Goal: Find specific page/section: Find specific page/section

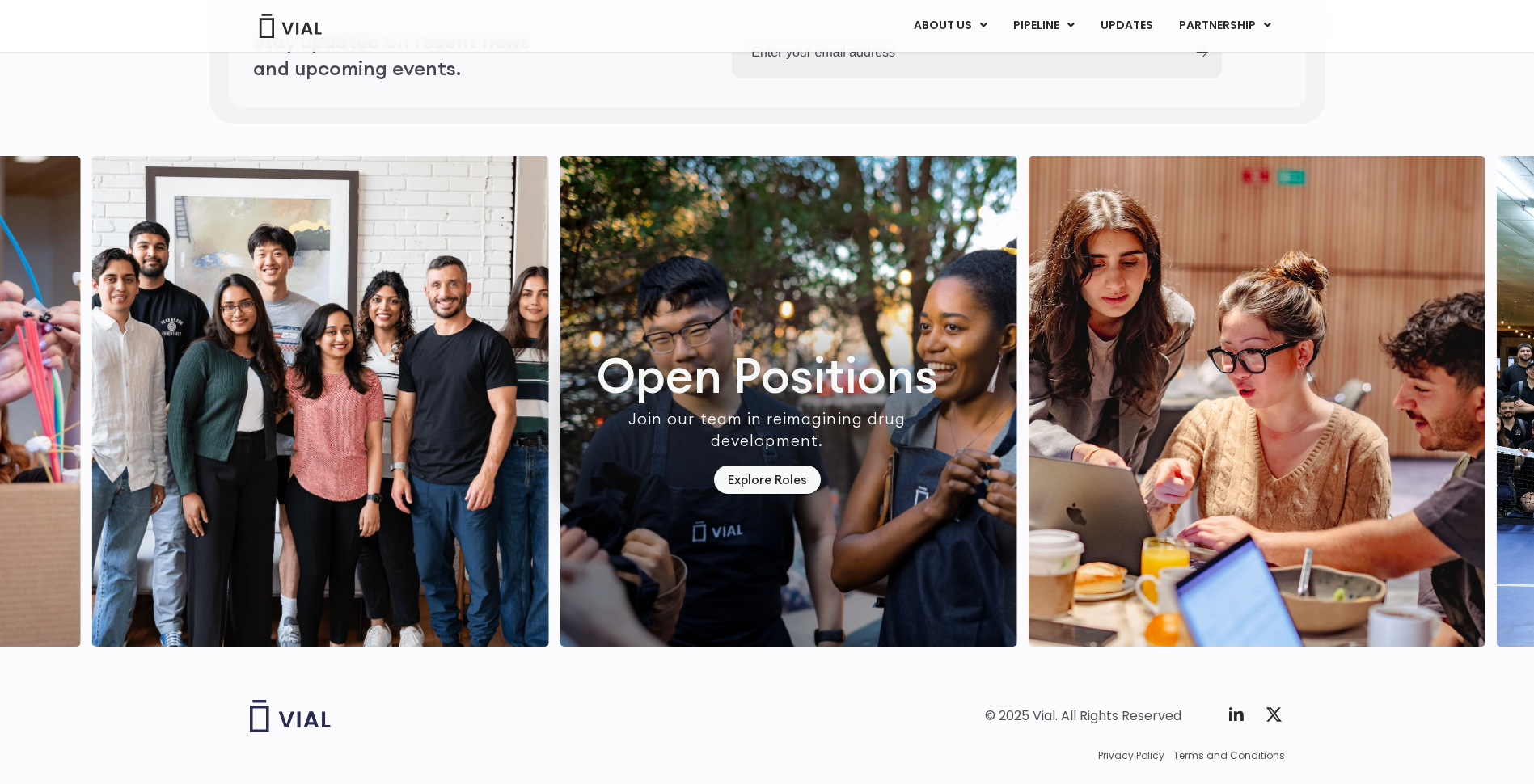
scroll to position [4374, 0]
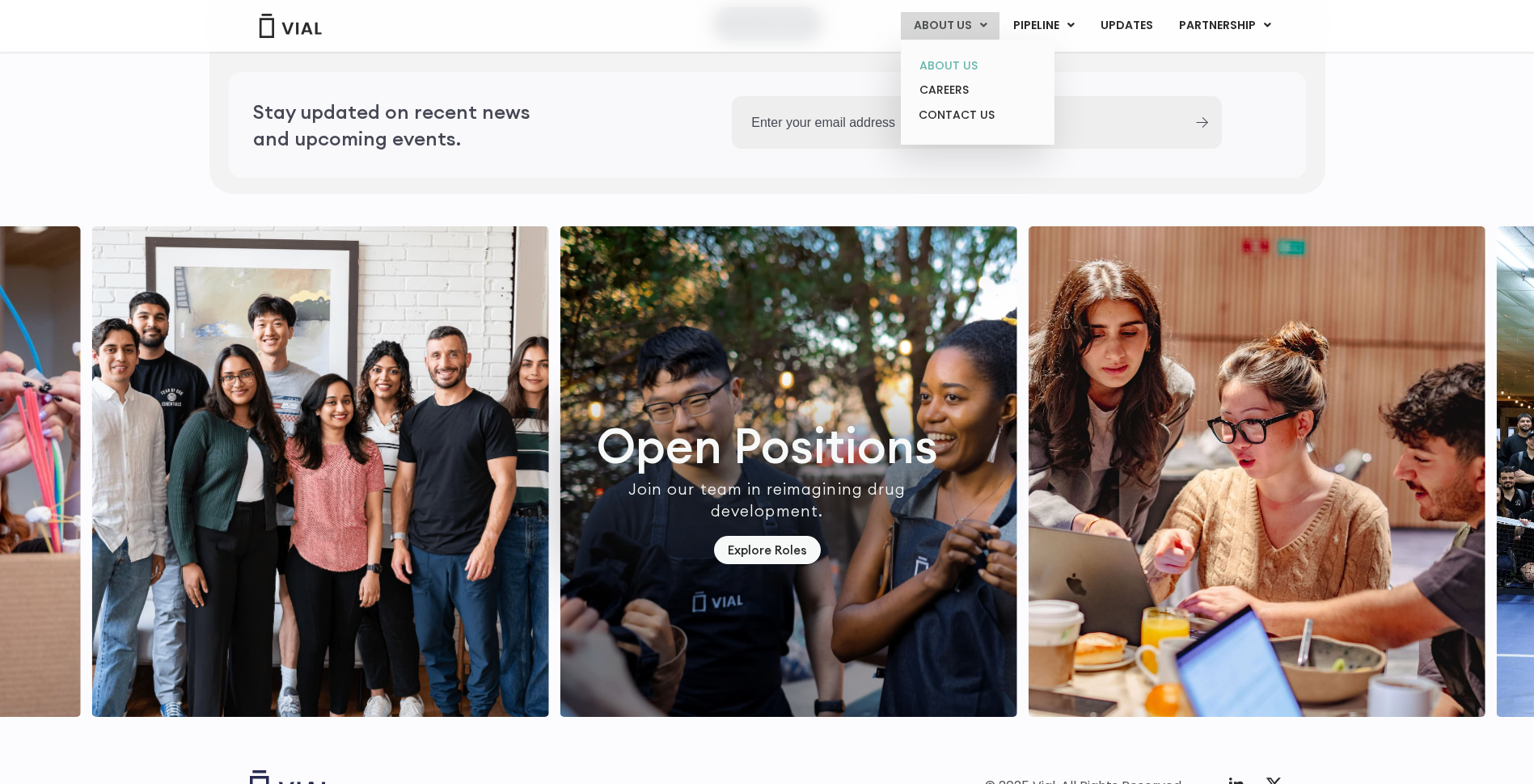
click at [969, 65] on link "ABOUT US" at bounding box center [977, 65] width 141 height 25
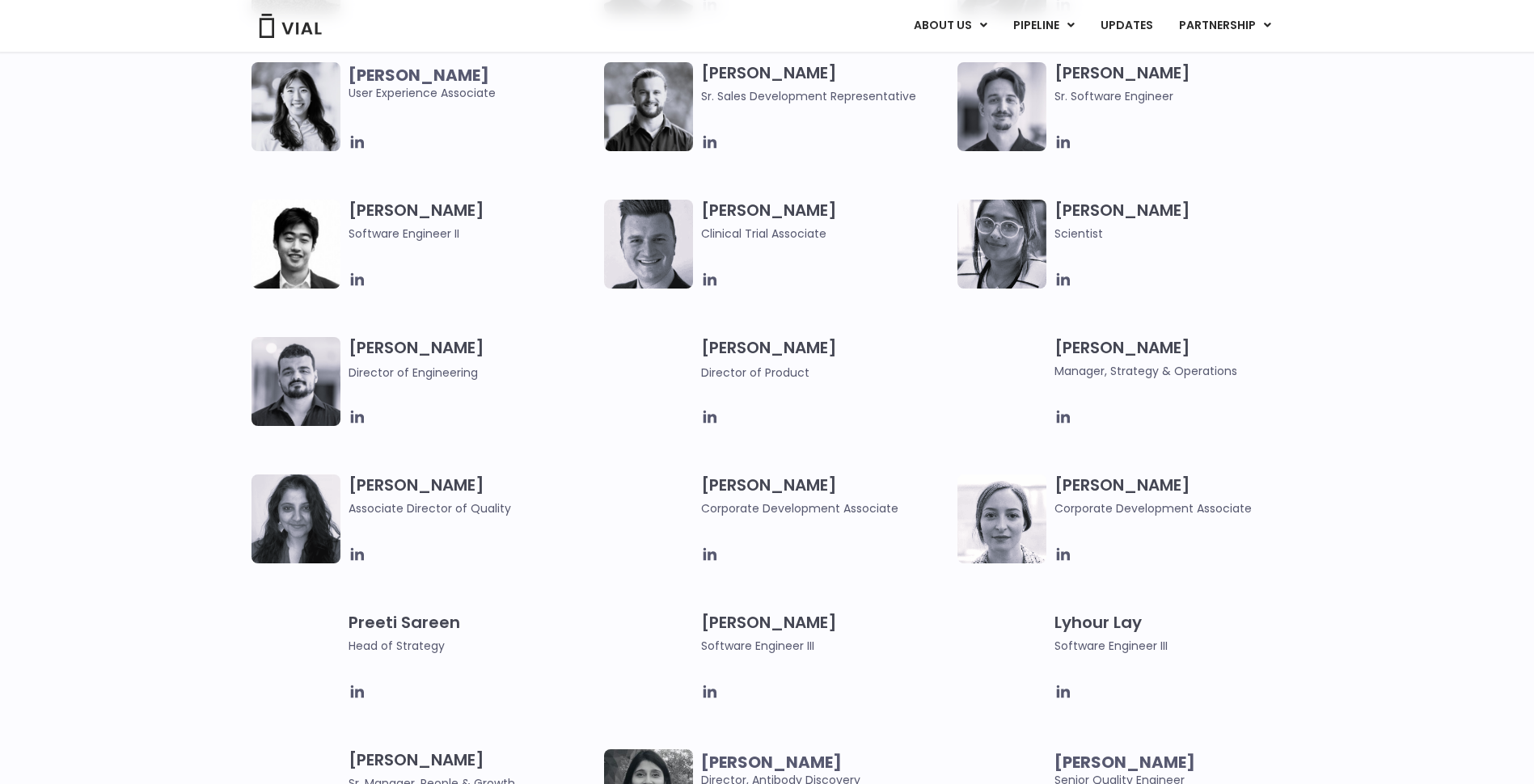
scroll to position [1859, 0]
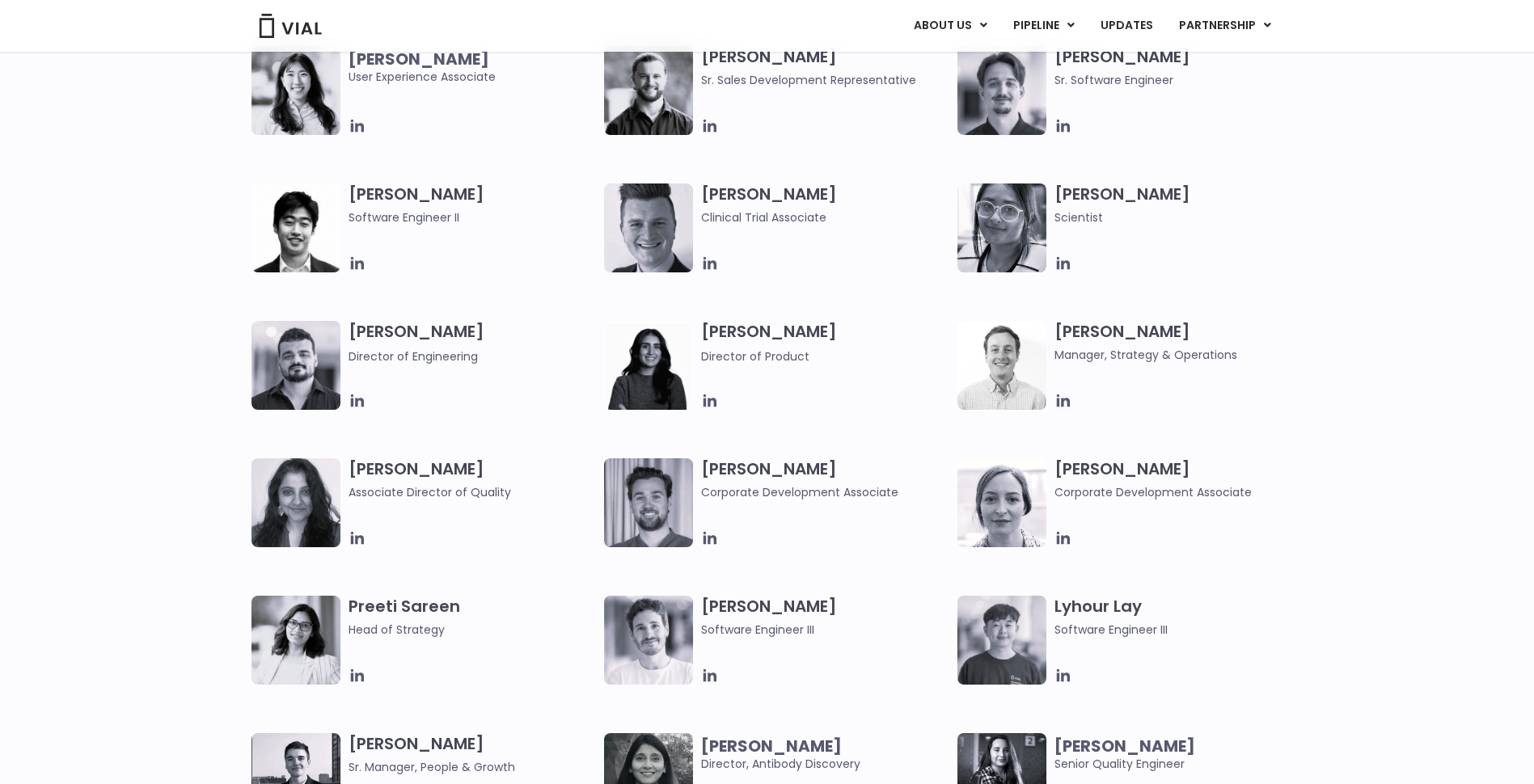
click at [1087, 471] on h3 "Beatrice Ballarin Corporate Development Associate" at bounding box center [1178, 480] width 249 height 43
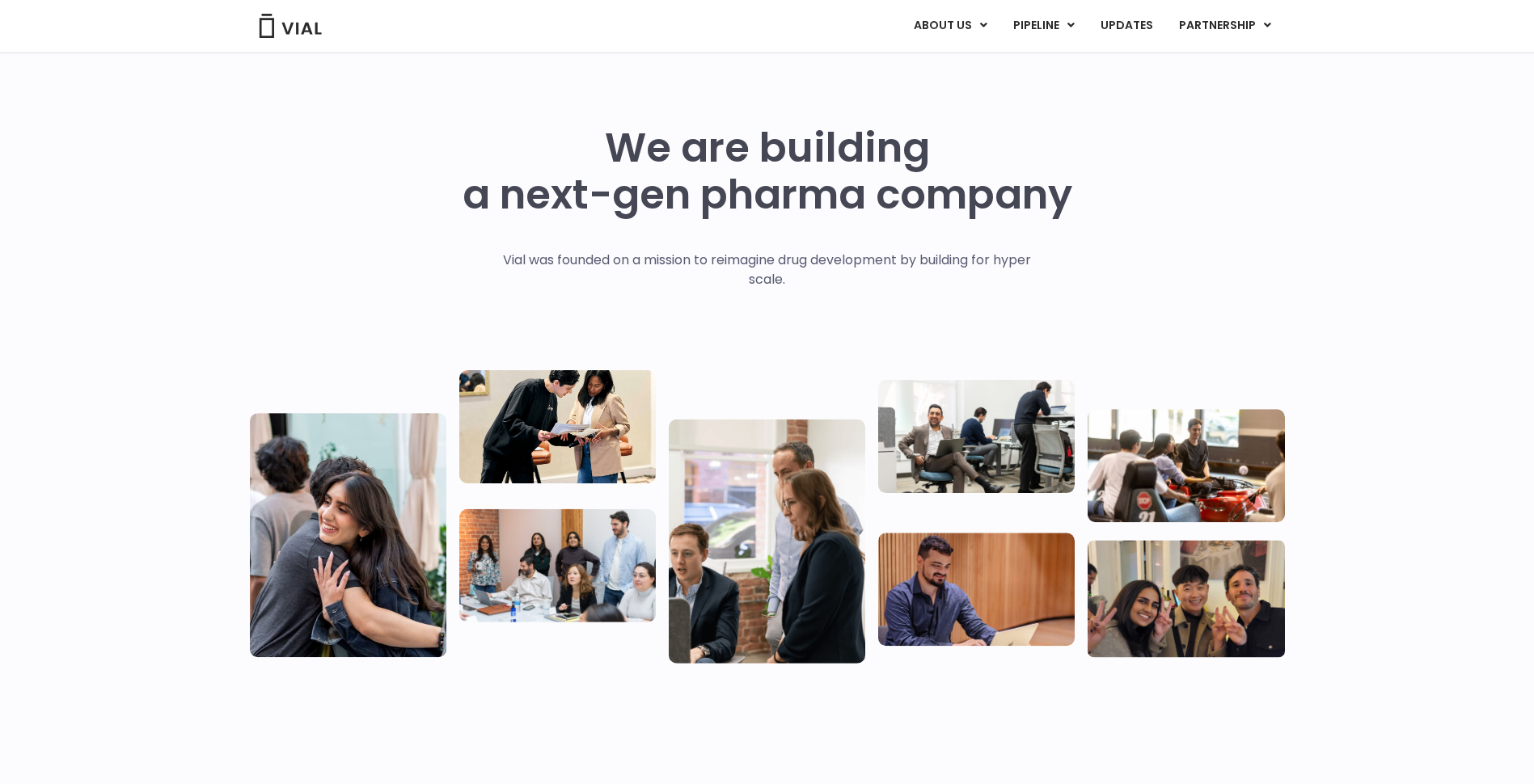
scroll to position [0, 0]
